Goal: Information Seeking & Learning: Learn about a topic

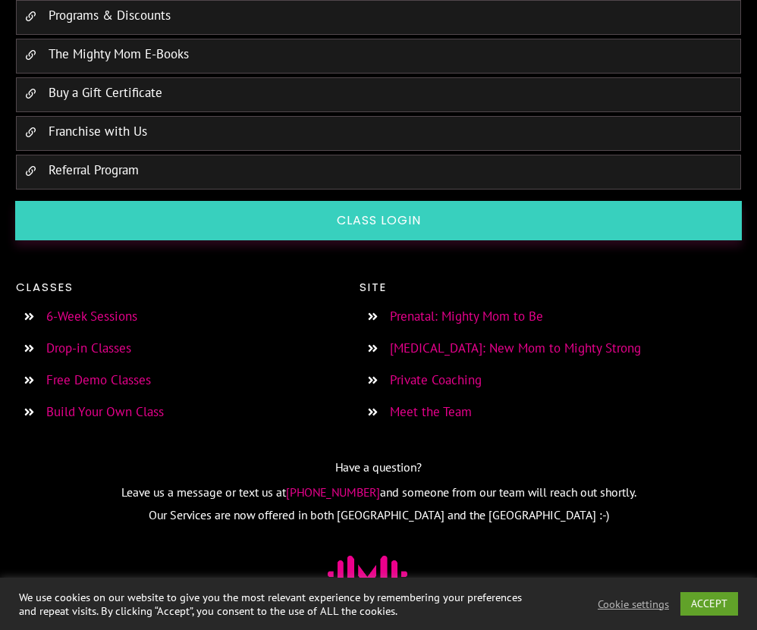
scroll to position [3095, 0]
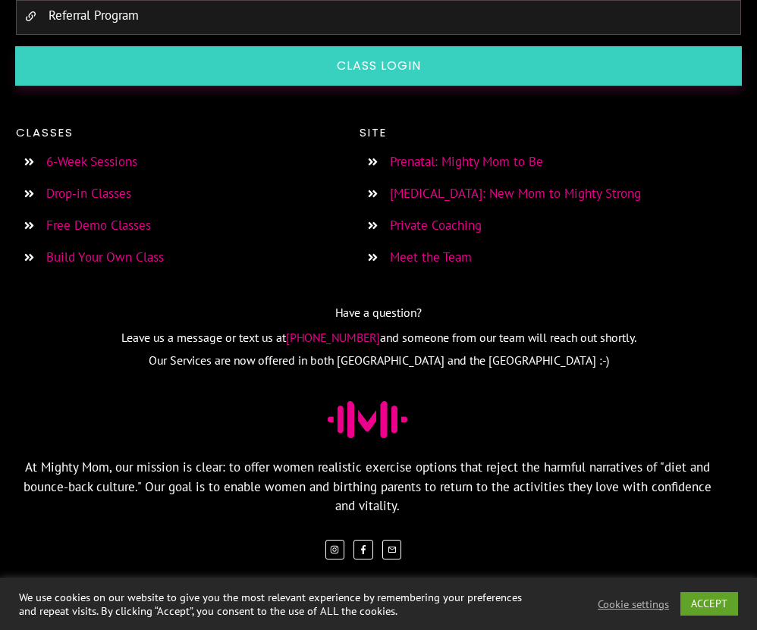
click at [114, 170] on link "6-Week Sessions" at bounding box center [91, 161] width 91 height 17
click at [119, 202] on link "Drop-in Classes" at bounding box center [88, 193] width 85 height 17
click at [418, 202] on link "[MEDICAL_DATA]: New Mom to Mighty Strong" at bounding box center [515, 193] width 251 height 17
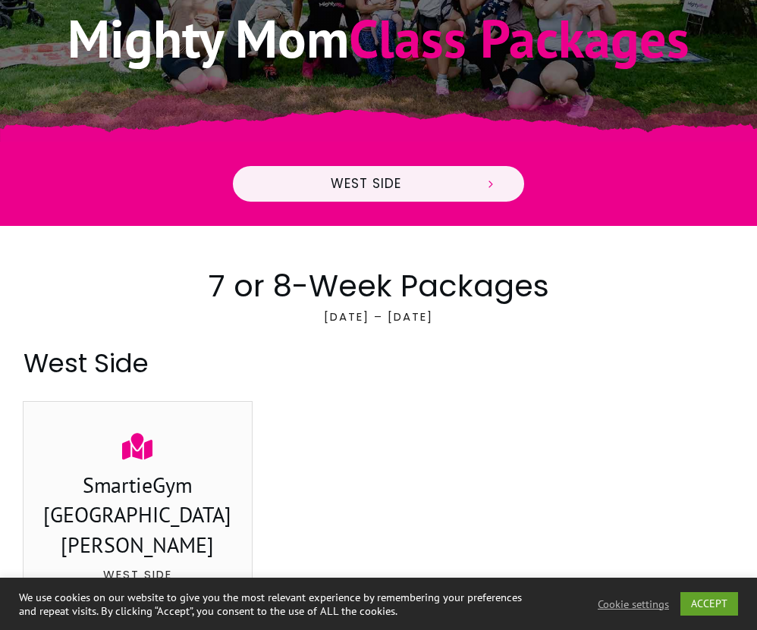
scroll to position [541, 0]
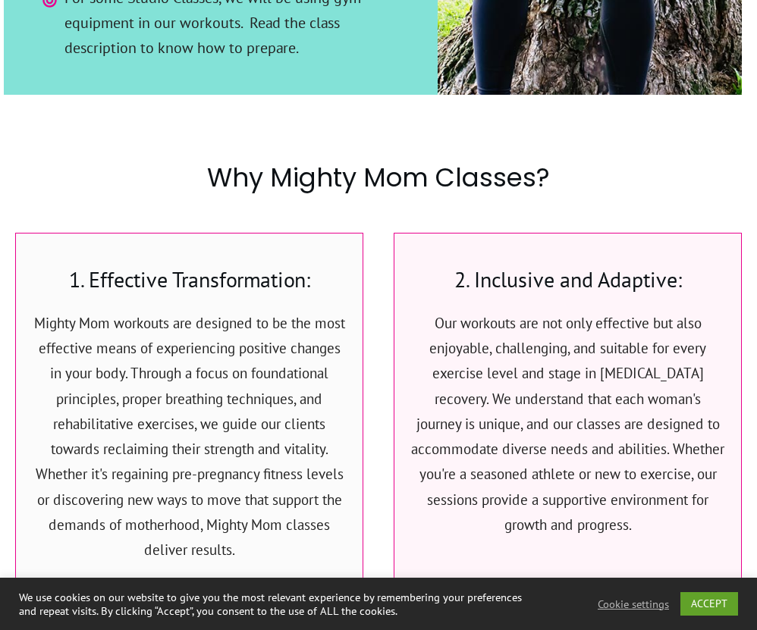
scroll to position [4603, 0]
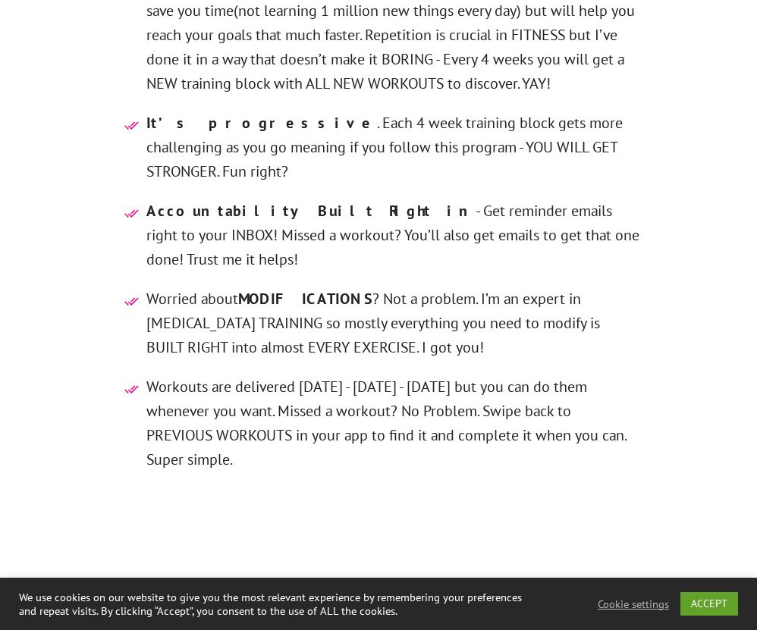
scroll to position [5113, 0]
